Goal: Use online tool/utility

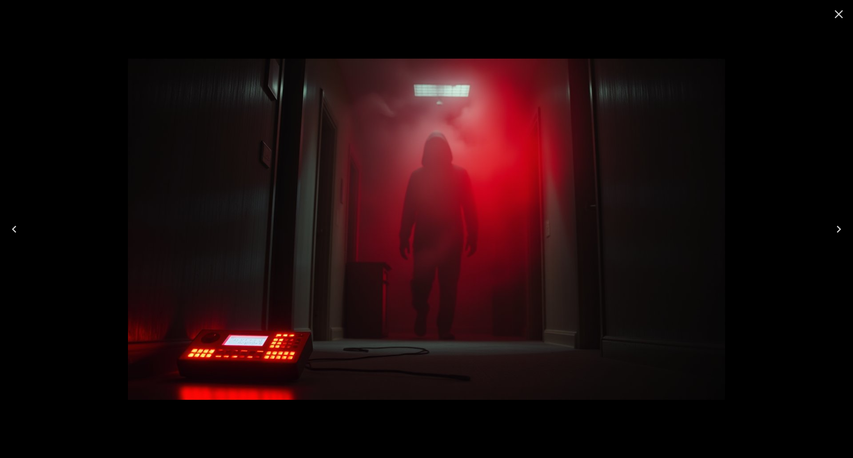
click at [837, 12] on icon "Close" at bounding box center [838, 14] width 14 height 14
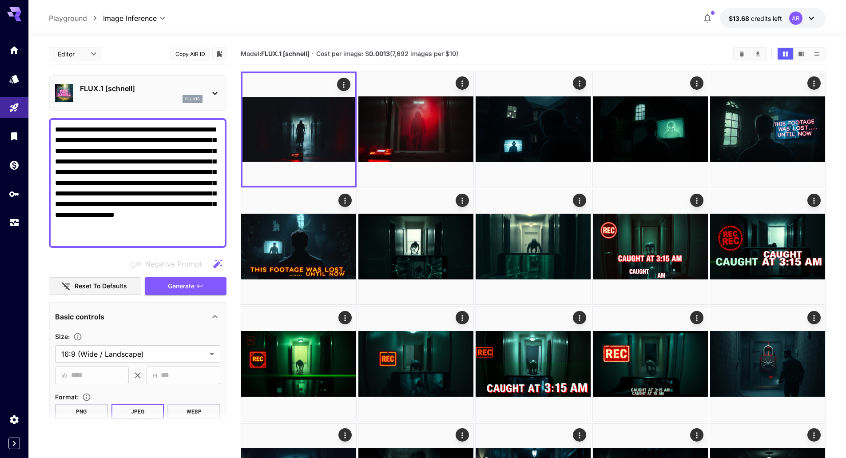
click at [145, 153] on textarea "**********" at bounding box center [137, 182] width 165 height 117
paste textarea "**********"
click at [190, 291] on span "Generate" at bounding box center [181, 286] width 27 height 11
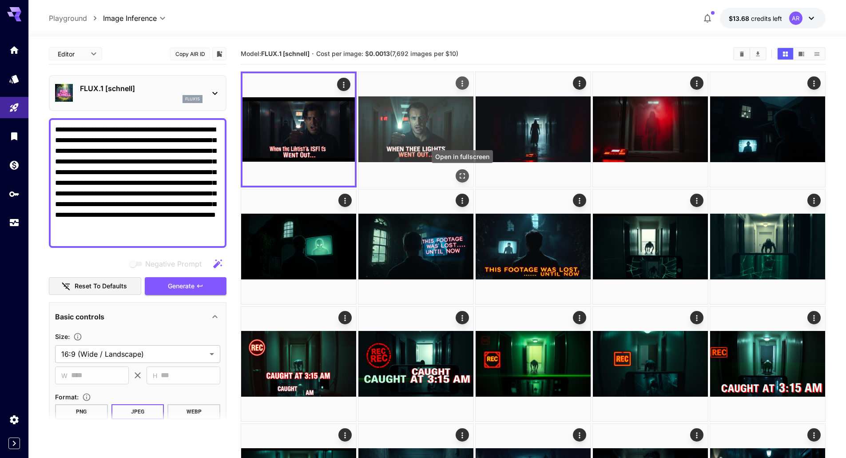
click at [464, 173] on icon "Open in fullscreen" at bounding box center [462, 175] width 9 height 9
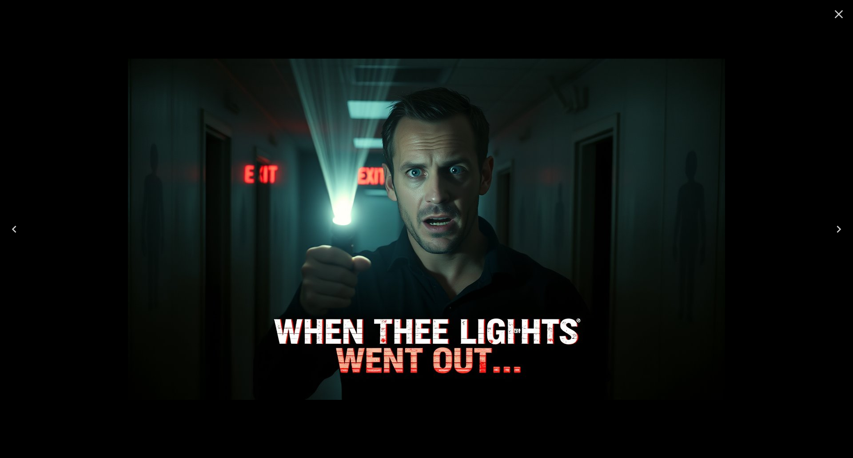
click at [837, 15] on icon "Close" at bounding box center [838, 14] width 8 height 8
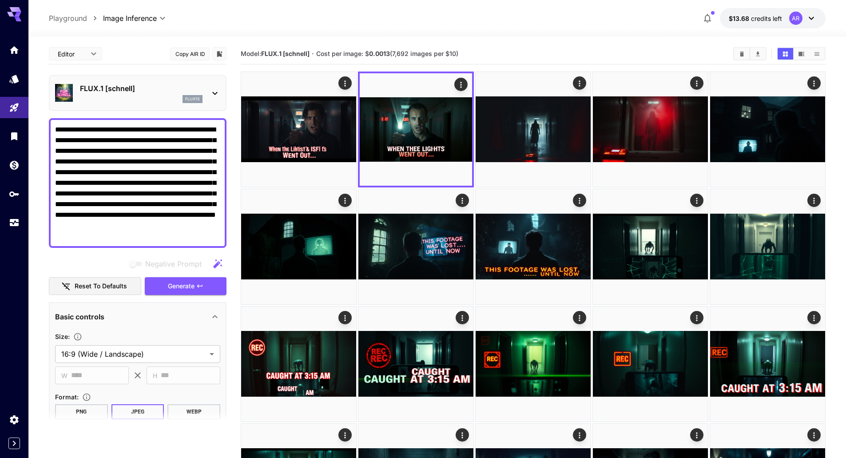
drag, startPoint x: 91, startPoint y: 204, endPoint x: 211, endPoint y: 233, distance: 123.2
click at [211, 233] on textarea "**********" at bounding box center [137, 182] width 165 height 117
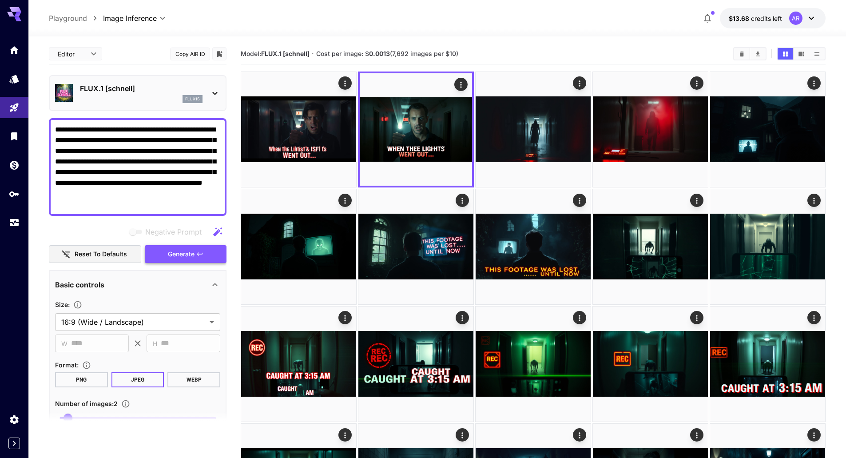
click at [182, 256] on span "Generate" at bounding box center [181, 254] width 27 height 11
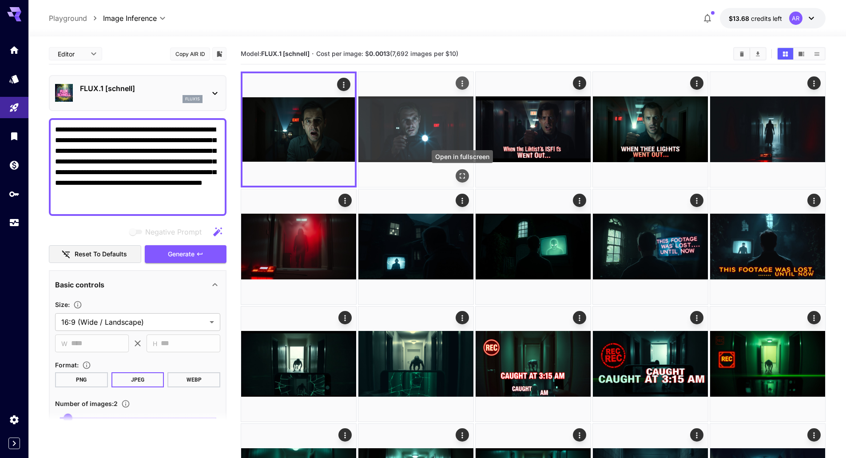
click at [465, 173] on icon "Open in fullscreen" at bounding box center [462, 175] width 9 height 9
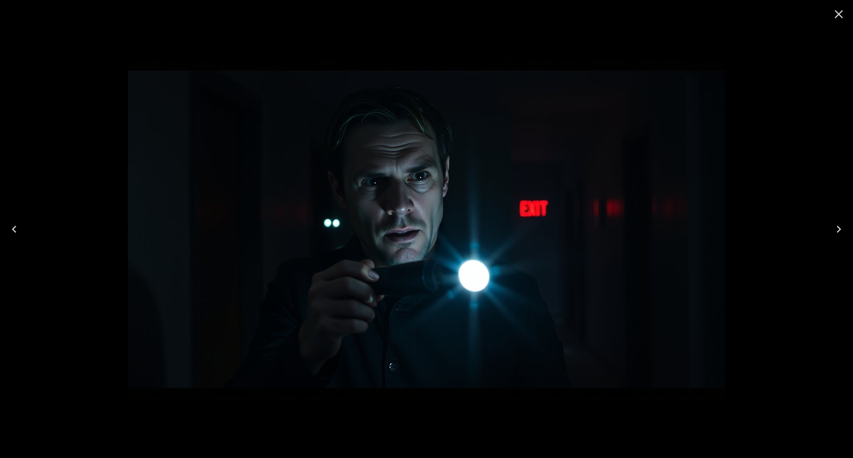
click at [19, 229] on icon "Previous" at bounding box center [14, 229] width 14 height 14
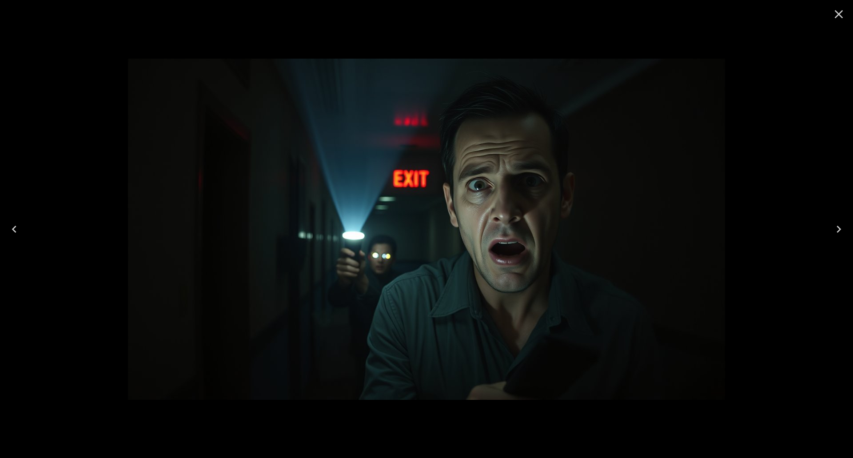
click at [842, 12] on icon "Close" at bounding box center [838, 14] width 14 height 14
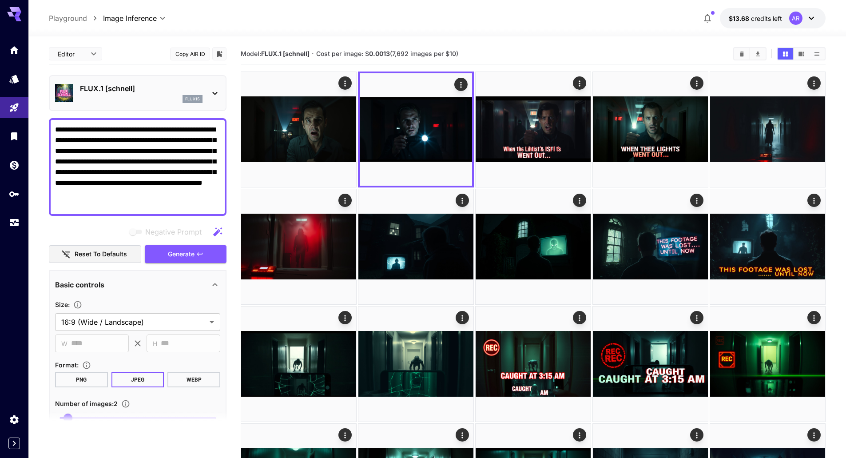
click at [186, 254] on span "Generate" at bounding box center [181, 254] width 27 height 11
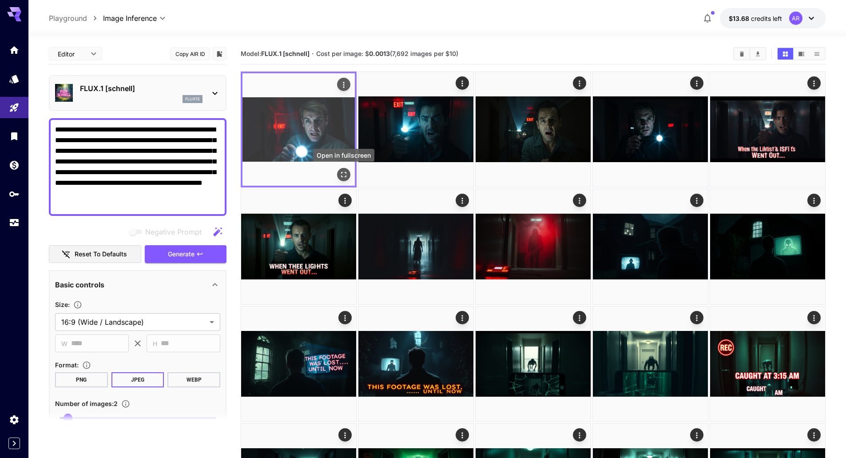
click at [346, 178] on icon "Open in fullscreen" at bounding box center [343, 174] width 9 height 9
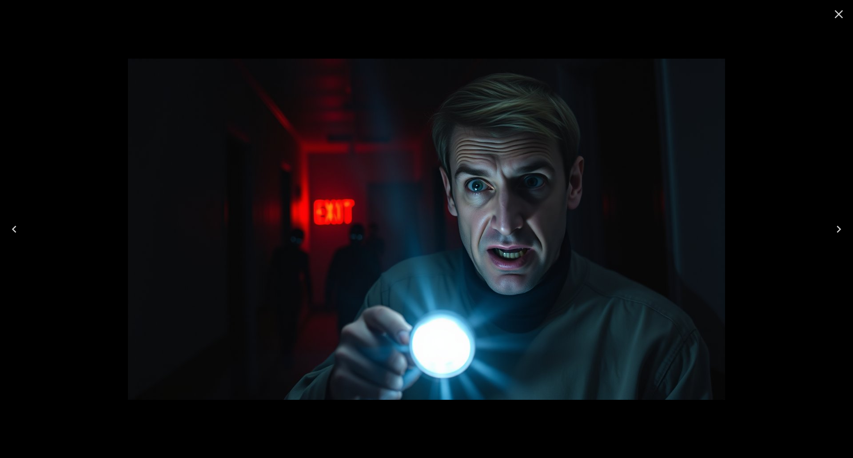
click at [843, 227] on icon "Next" at bounding box center [838, 229] width 14 height 14
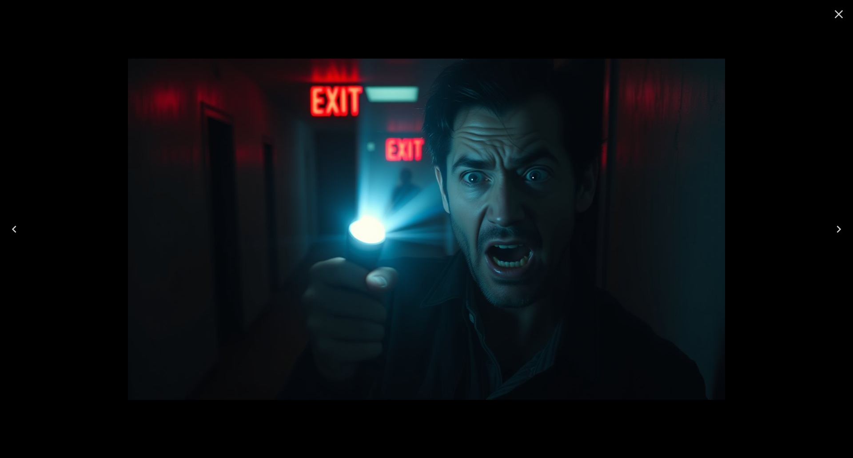
click at [843, 227] on icon "Next" at bounding box center [838, 229] width 14 height 14
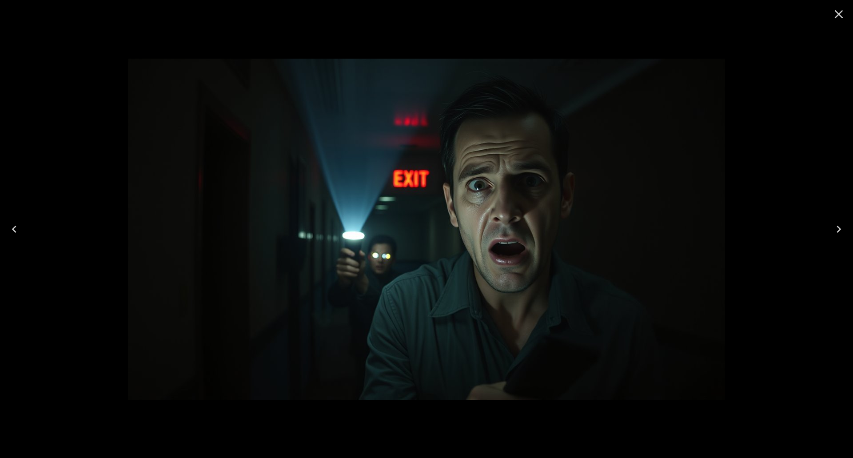
click at [843, 227] on icon "Next" at bounding box center [838, 229] width 14 height 14
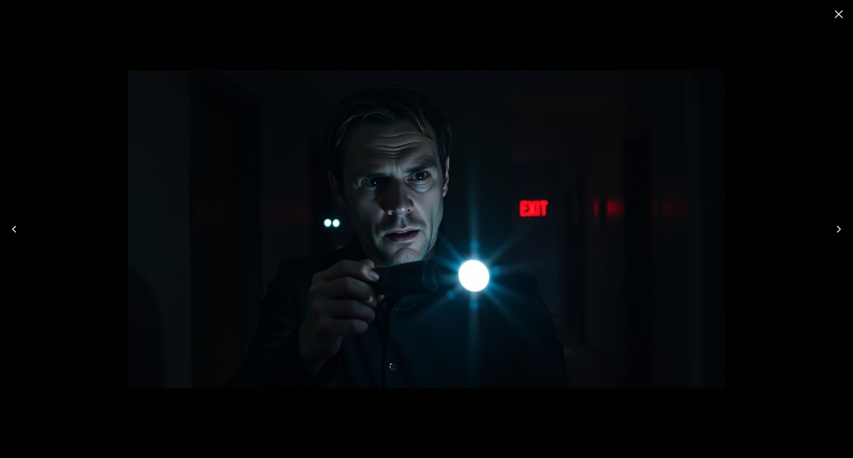
click at [19, 229] on icon "Previous" at bounding box center [14, 229] width 14 height 14
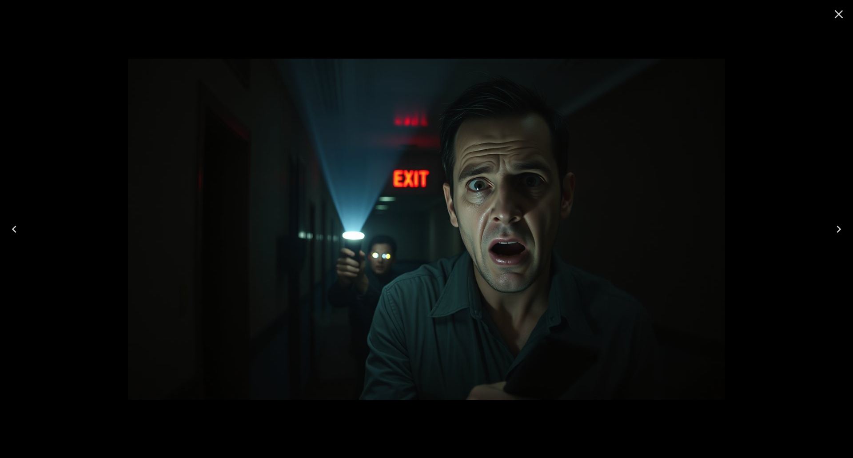
click at [19, 229] on icon "Previous" at bounding box center [14, 229] width 14 height 14
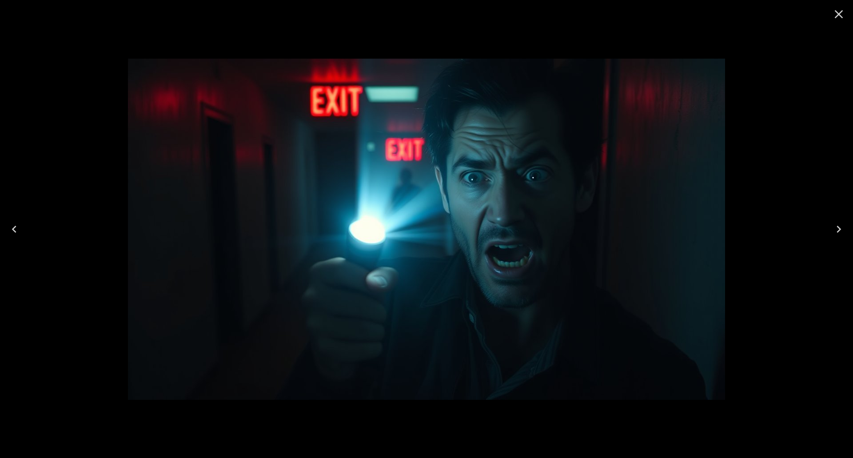
click at [846, 230] on button "Next" at bounding box center [838, 229] width 28 height 36
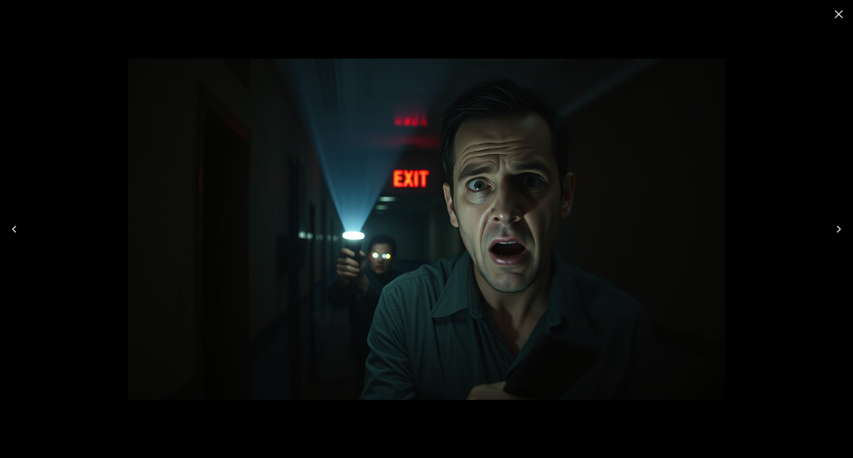
click at [844, 8] on icon "Close" at bounding box center [838, 14] width 14 height 14
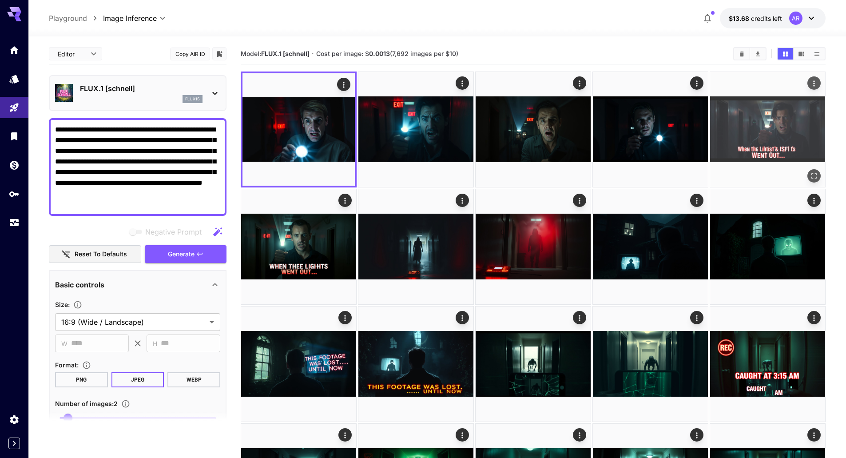
click at [769, 132] on img at bounding box center [767, 129] width 115 height 115
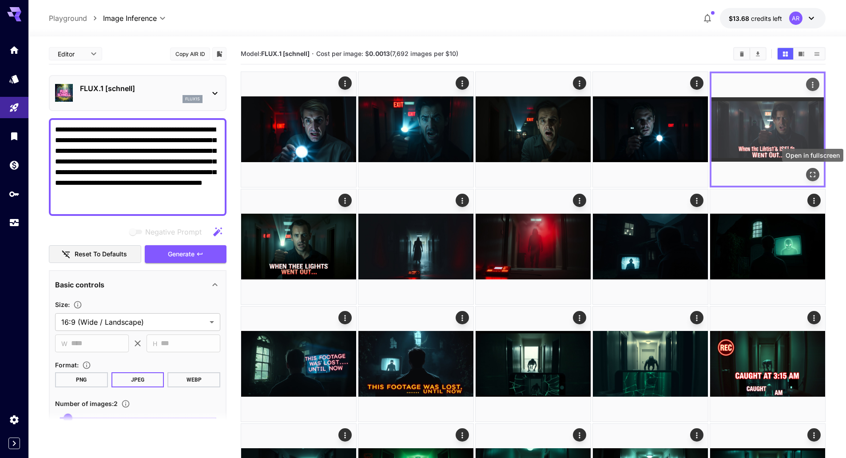
click at [808, 172] on icon "Open in fullscreen" at bounding box center [812, 174] width 9 height 9
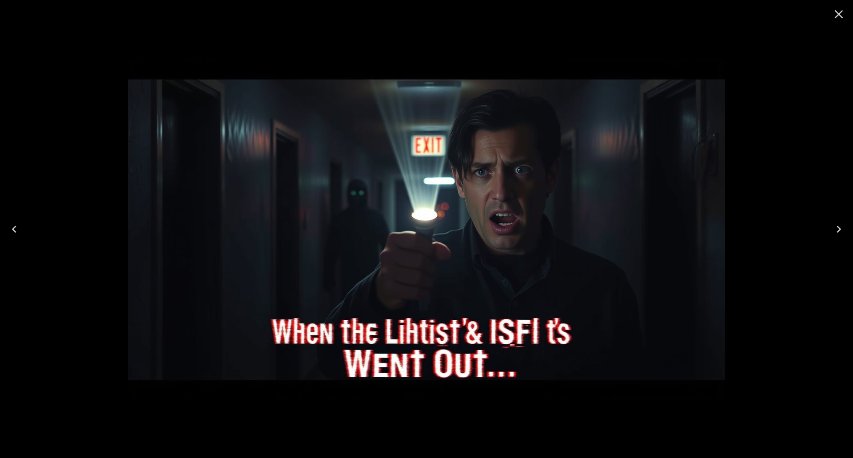
click at [846, 230] on button "Next" at bounding box center [838, 229] width 28 height 36
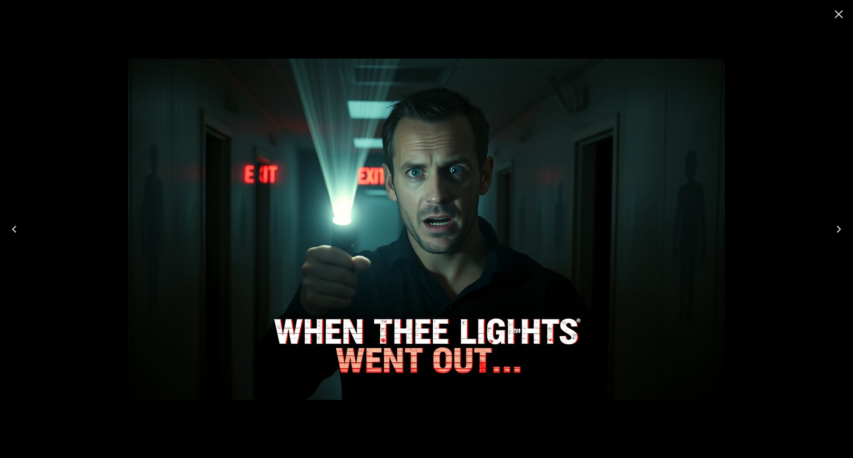
click at [837, 14] on icon "Close" at bounding box center [838, 14] width 14 height 14
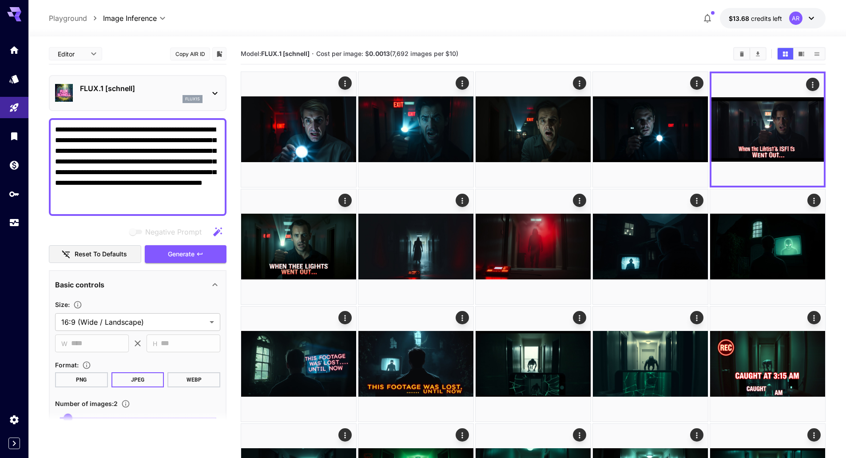
click at [152, 147] on textarea "**********" at bounding box center [137, 166] width 165 height 85
paste textarea "**********"
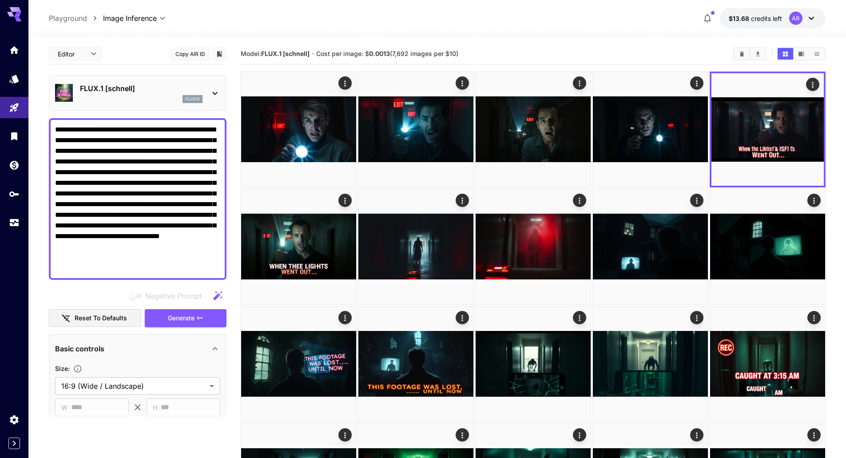
paste textarea
type textarea "**********"
click at [195, 318] on button "Generate" at bounding box center [186, 318] width 82 height 18
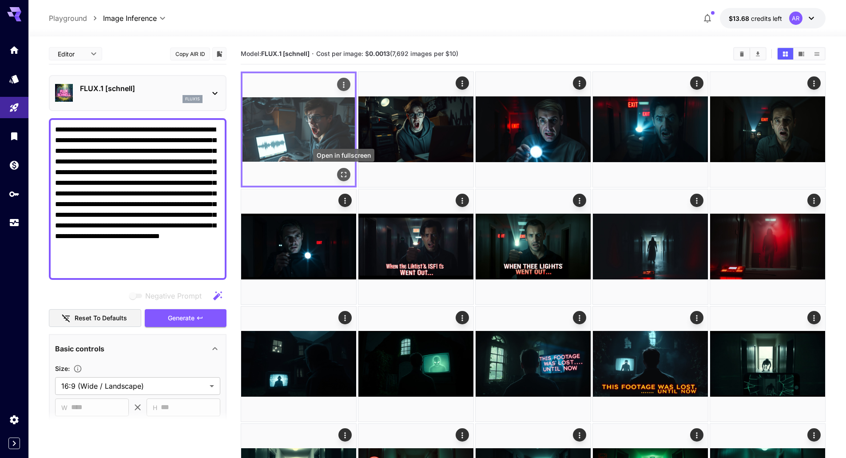
click at [344, 176] on icon "Open in fullscreen" at bounding box center [343, 174] width 9 height 9
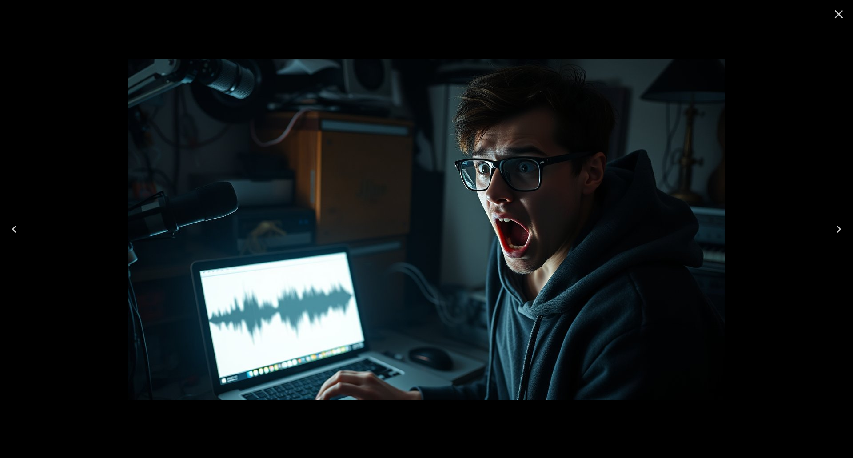
click at [838, 227] on icon "Next" at bounding box center [838, 229] width 4 height 7
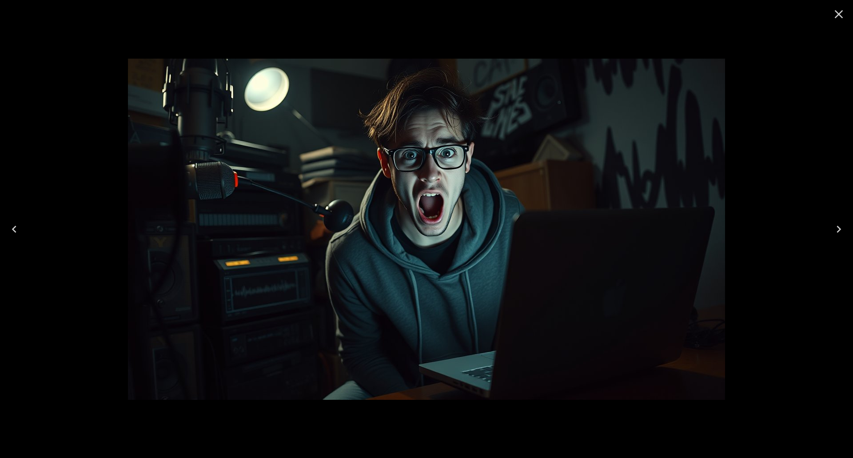
click at [838, 227] on icon "Next" at bounding box center [838, 229] width 4 height 7
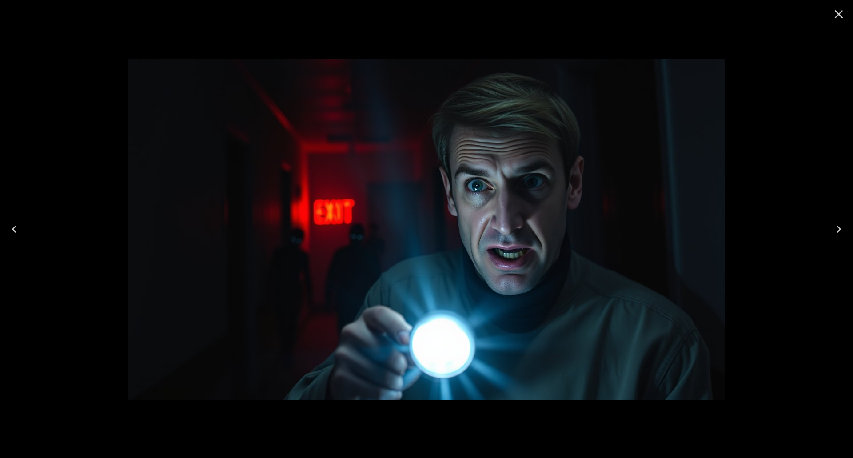
click at [29, 224] on div at bounding box center [426, 229] width 853 height 458
click at [17, 230] on icon "Previous" at bounding box center [14, 229] width 14 height 14
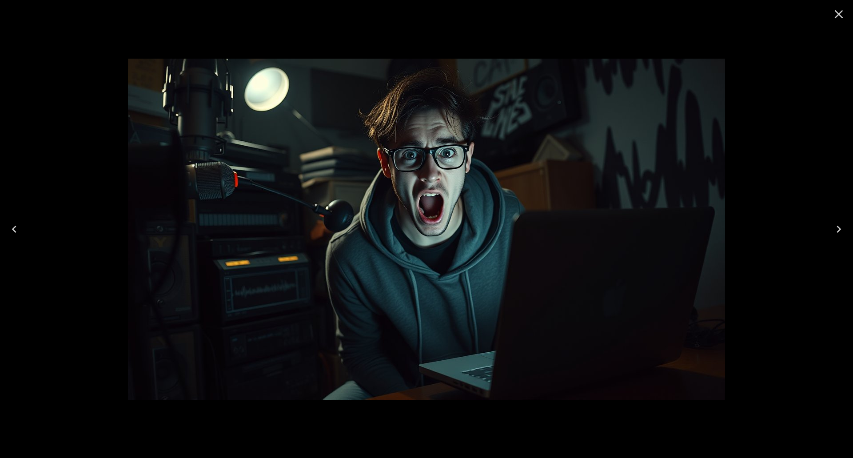
click at [17, 230] on icon "Previous" at bounding box center [14, 229] width 14 height 14
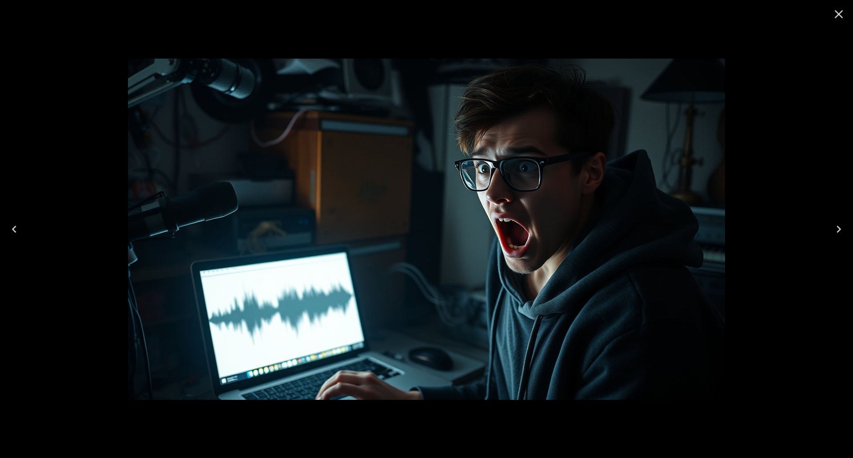
drag, startPoint x: 843, startPoint y: 15, endPoint x: 834, endPoint y: 24, distance: 11.9
click at [843, 15] on icon "Close" at bounding box center [838, 14] width 14 height 14
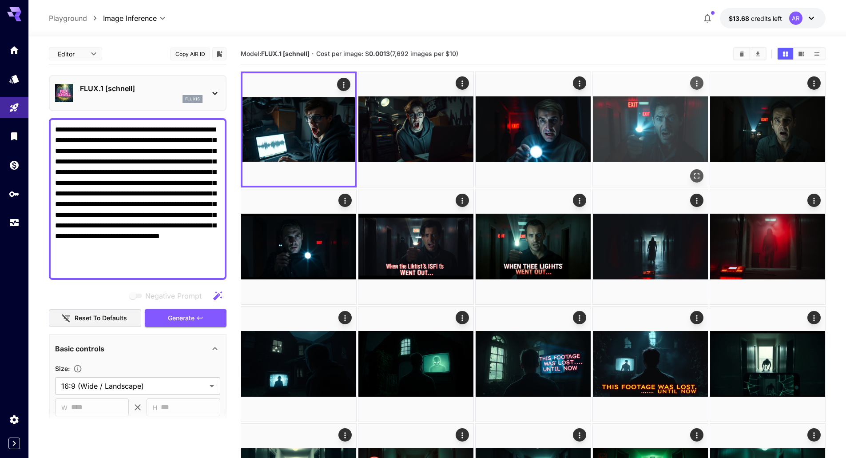
click at [200, 314] on icon "button" at bounding box center [199, 317] width 7 height 7
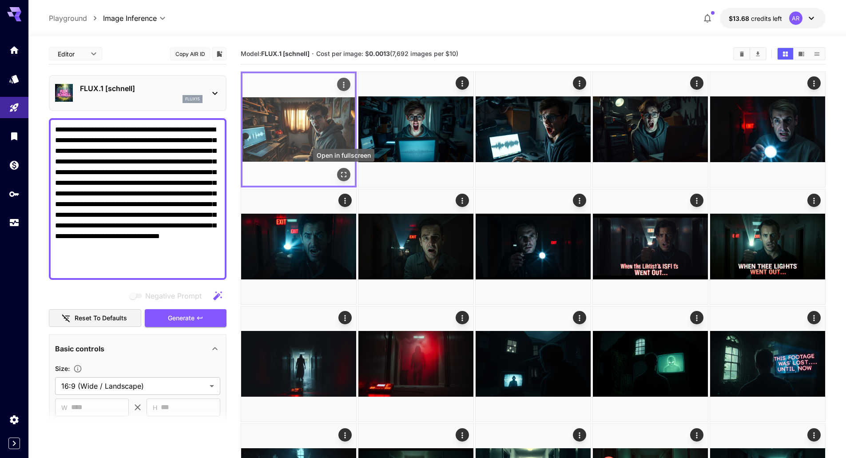
click at [345, 175] on icon "Open in fullscreen" at bounding box center [343, 174] width 9 height 9
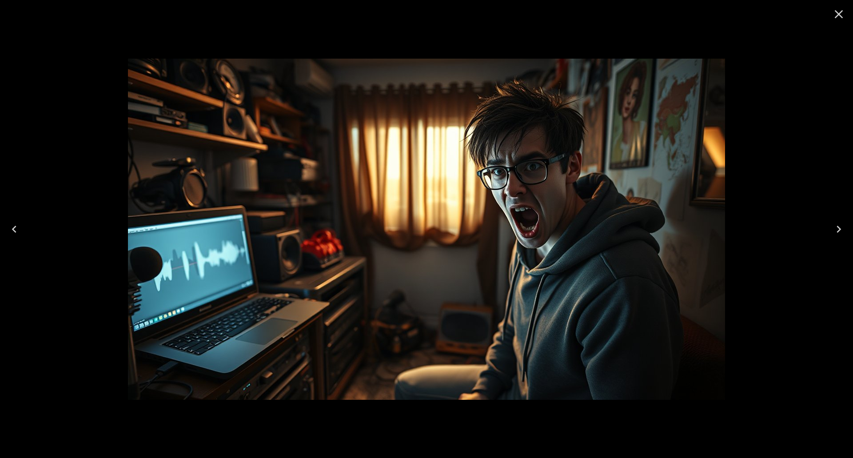
click at [837, 227] on icon "Next" at bounding box center [838, 229] width 14 height 14
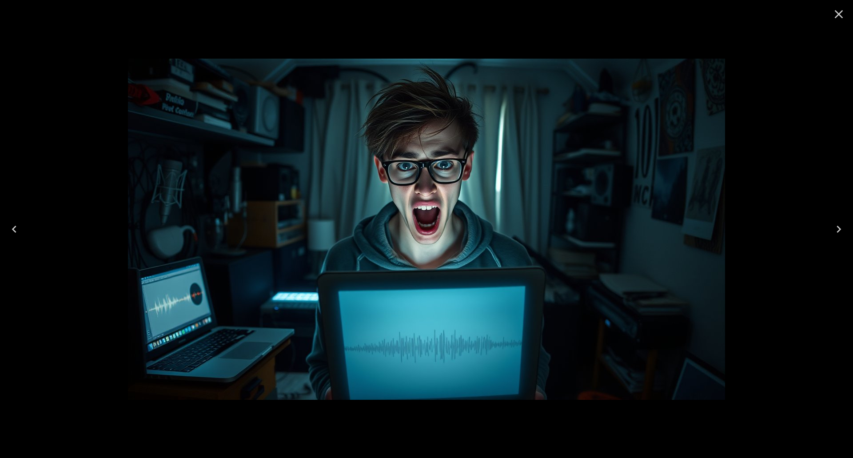
click at [22, 226] on button "Previous" at bounding box center [14, 229] width 28 height 36
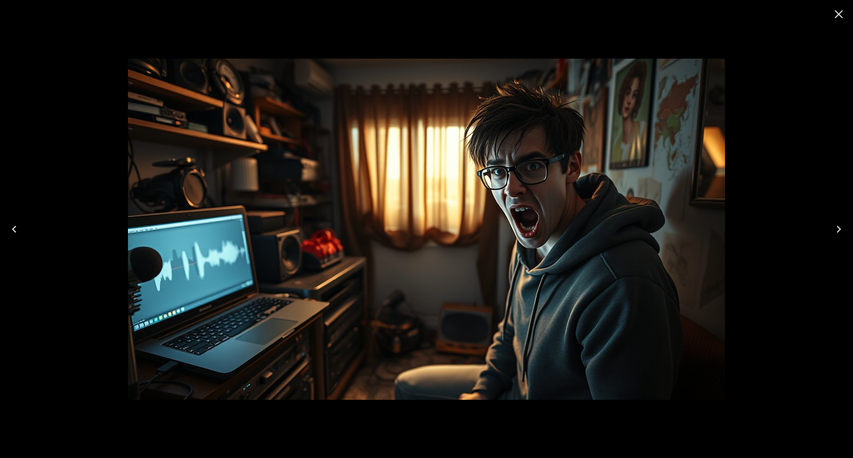
click at [844, 230] on icon "Next" at bounding box center [838, 229] width 14 height 14
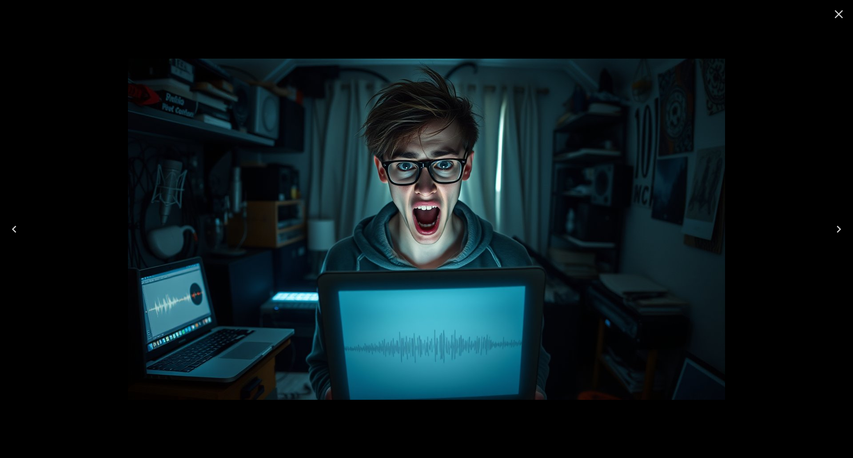
click at [844, 230] on icon "Next" at bounding box center [838, 229] width 14 height 14
